Goal: Task Accomplishment & Management: Manage account settings

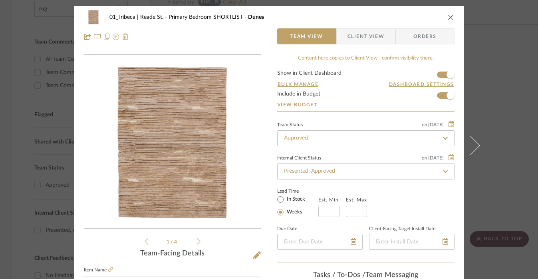
click at [447, 16] on icon "close" at bounding box center [450, 17] width 6 height 6
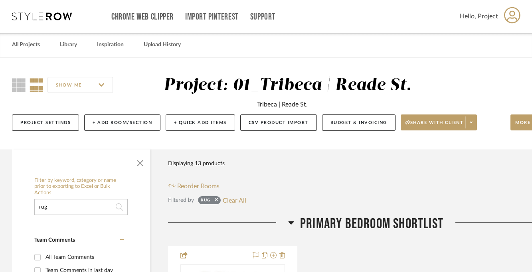
click at [70, 206] on input "rug" at bounding box center [80, 207] width 93 height 16
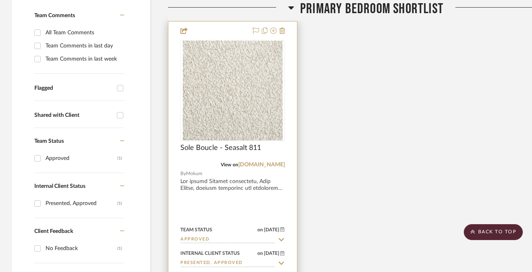
scroll to position [225, 0]
type input "sole"
click at [192, 164] on div "View on [DOMAIN_NAME]" at bounding box center [232, 164] width 105 height 7
click at [194, 119] on div at bounding box center [232, 90] width 105 height 101
click at [223, 98] on img "0" at bounding box center [233, 90] width 100 height 100
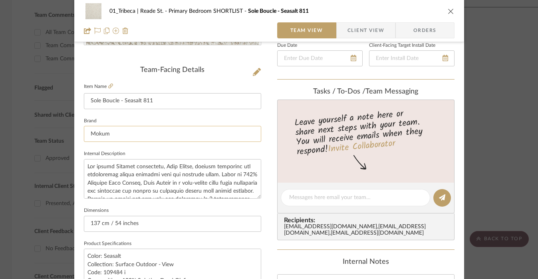
scroll to position [182, 0]
click at [116, 133] on input "Mokum" at bounding box center [172, 135] width 177 height 16
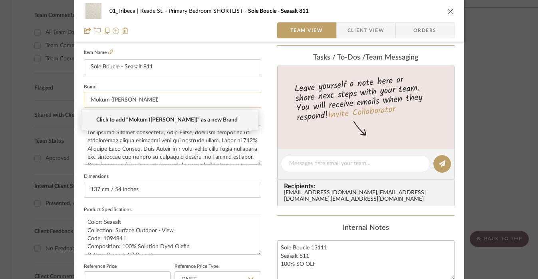
scroll to position [219, 0]
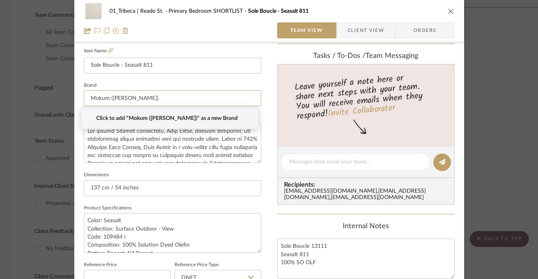
type input "Mokum ([PERSON_NAME])"
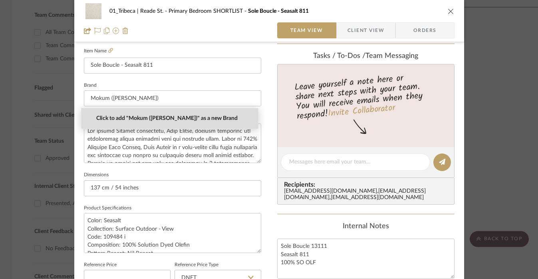
click at [146, 119] on span "Click to add "Mokum ([PERSON_NAME])" as a new Brand" at bounding box center [172, 118] width 153 height 7
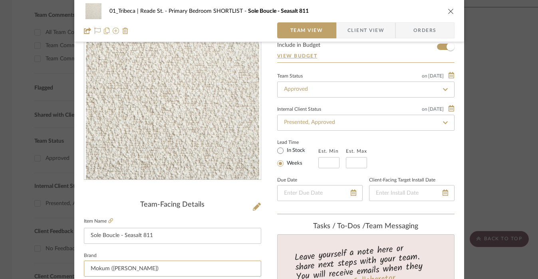
scroll to position [0, 0]
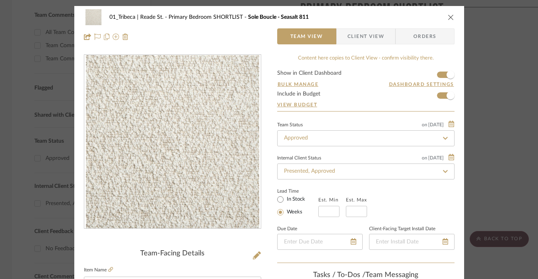
click at [447, 16] on icon "close" at bounding box center [450, 17] width 6 height 6
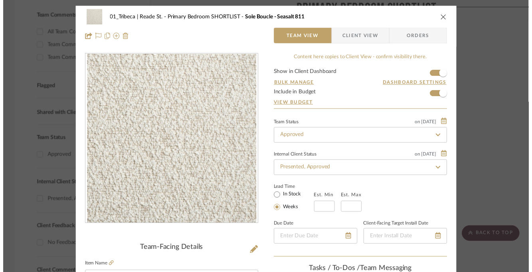
scroll to position [225, 0]
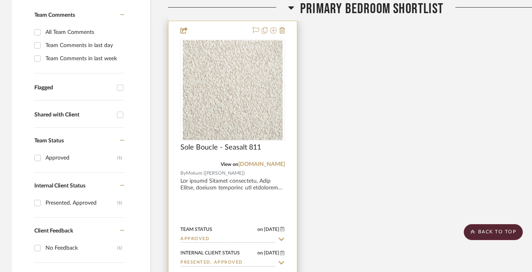
click at [215, 208] on div at bounding box center [232, 195] width 129 height 349
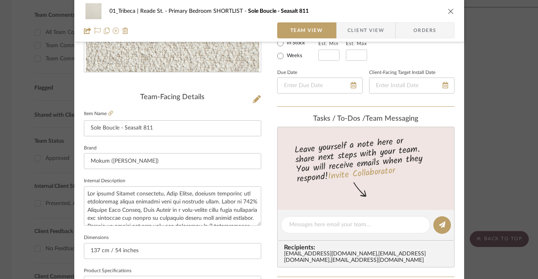
scroll to position [162, 0]
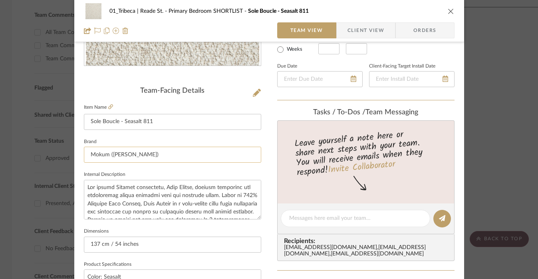
click at [153, 153] on input "Mokum ([PERSON_NAME])" at bounding box center [172, 154] width 177 height 16
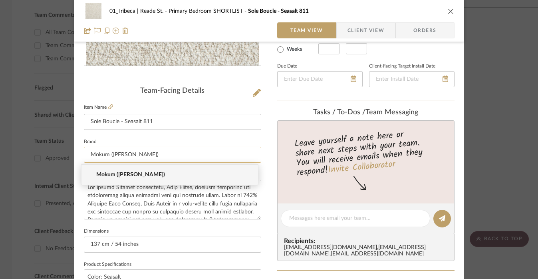
drag, startPoint x: 143, startPoint y: 156, endPoint x: 109, endPoint y: 159, distance: 34.0
click at [109, 159] on input "Mokum ([PERSON_NAME])" at bounding box center [172, 154] width 177 height 16
type input "Mokum"
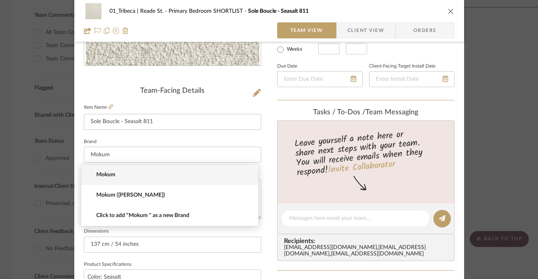
click at [447, 12] on icon "close" at bounding box center [450, 11] width 6 height 6
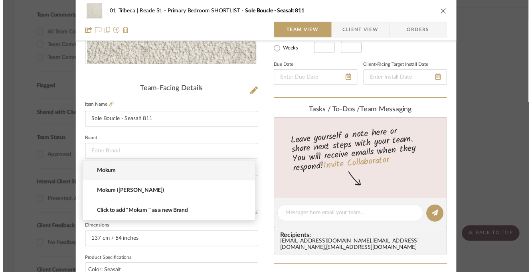
scroll to position [225, 0]
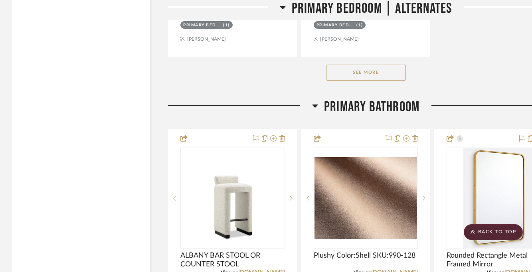
scroll to position [2487, 0]
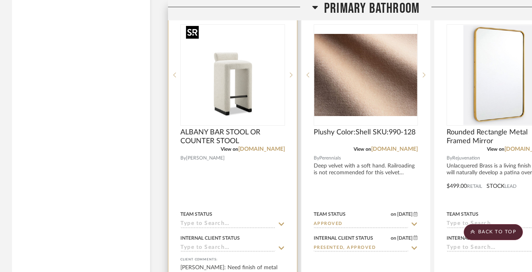
click at [254, 112] on img "0" at bounding box center [233, 75] width 100 height 100
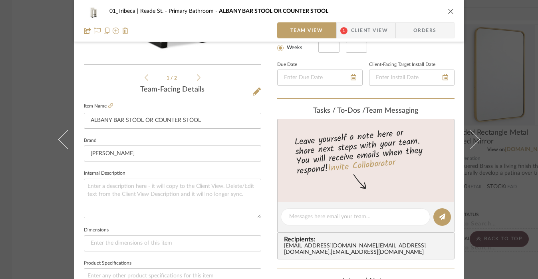
scroll to position [138, 0]
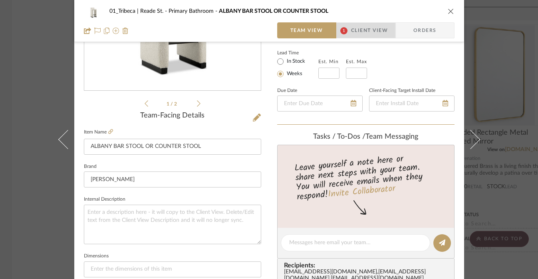
click at [354, 31] on span "Client View" at bounding box center [369, 30] width 37 height 16
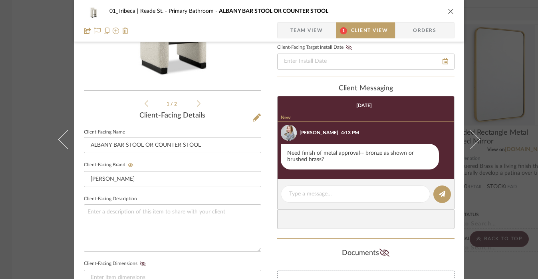
scroll to position [136, 0]
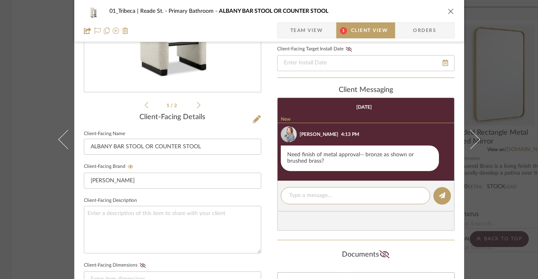
click at [307, 33] on span "Team View" at bounding box center [306, 30] width 33 height 16
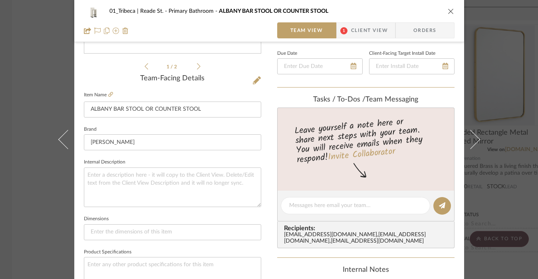
scroll to position [0, 0]
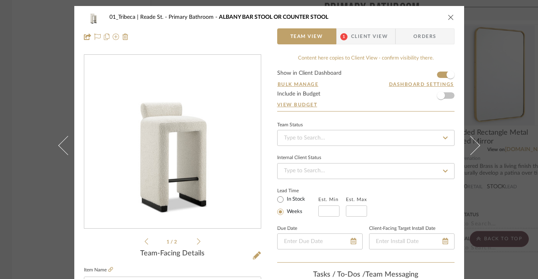
click at [447, 18] on icon "close" at bounding box center [450, 17] width 6 height 6
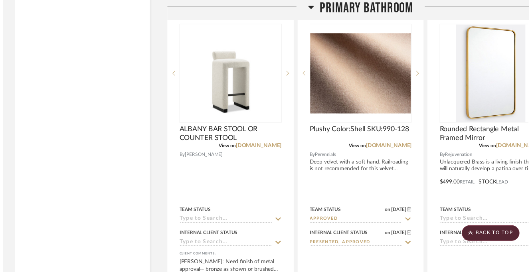
scroll to position [2487, 0]
